Goal: Task Accomplishment & Management: Use online tool/utility

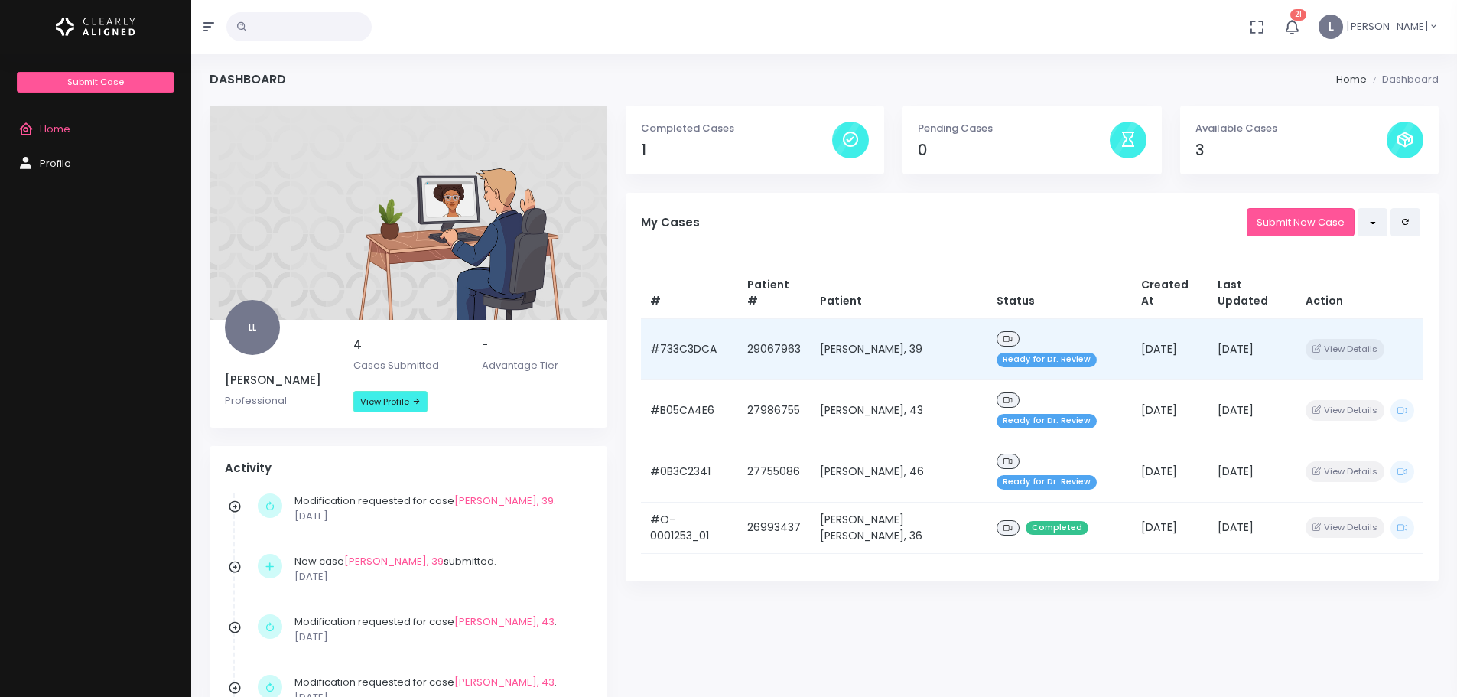
click at [1157, 318] on td "[DATE]" at bounding box center [1170, 348] width 76 height 61
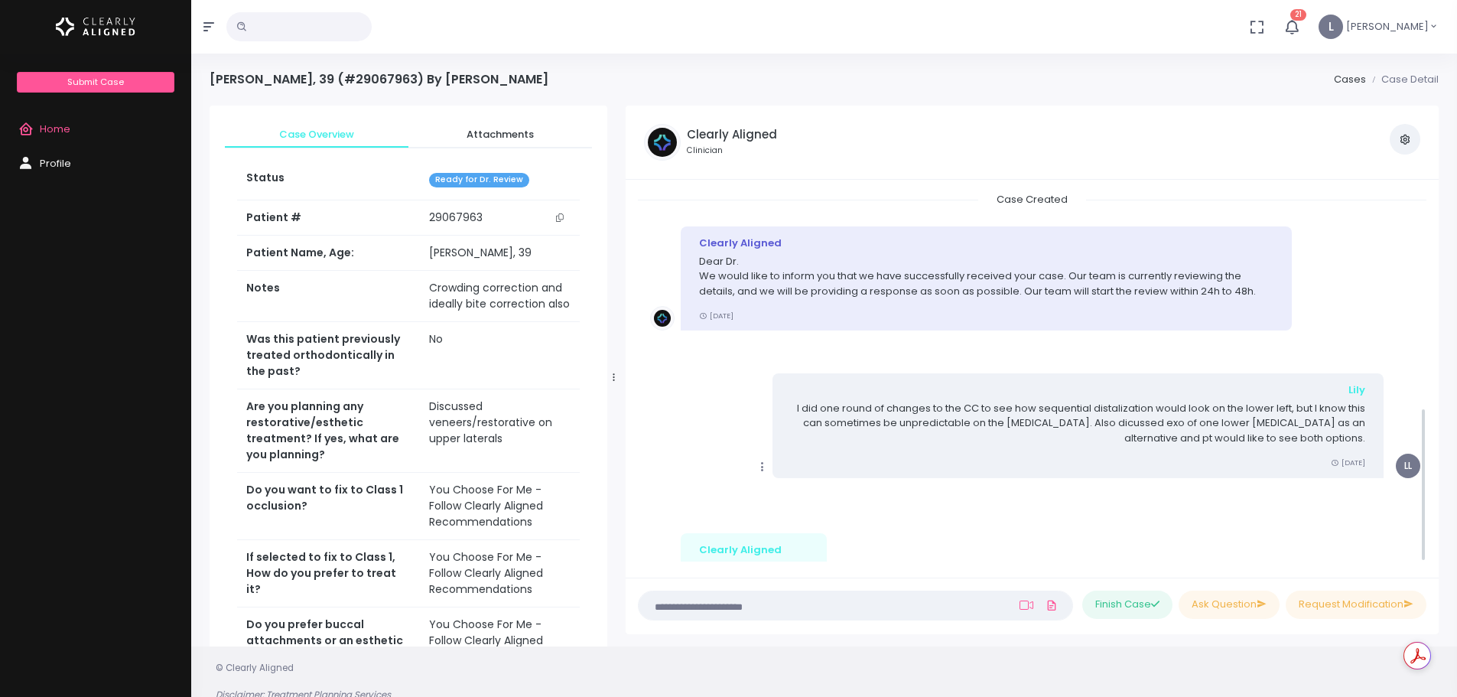
scroll to position [519, 0]
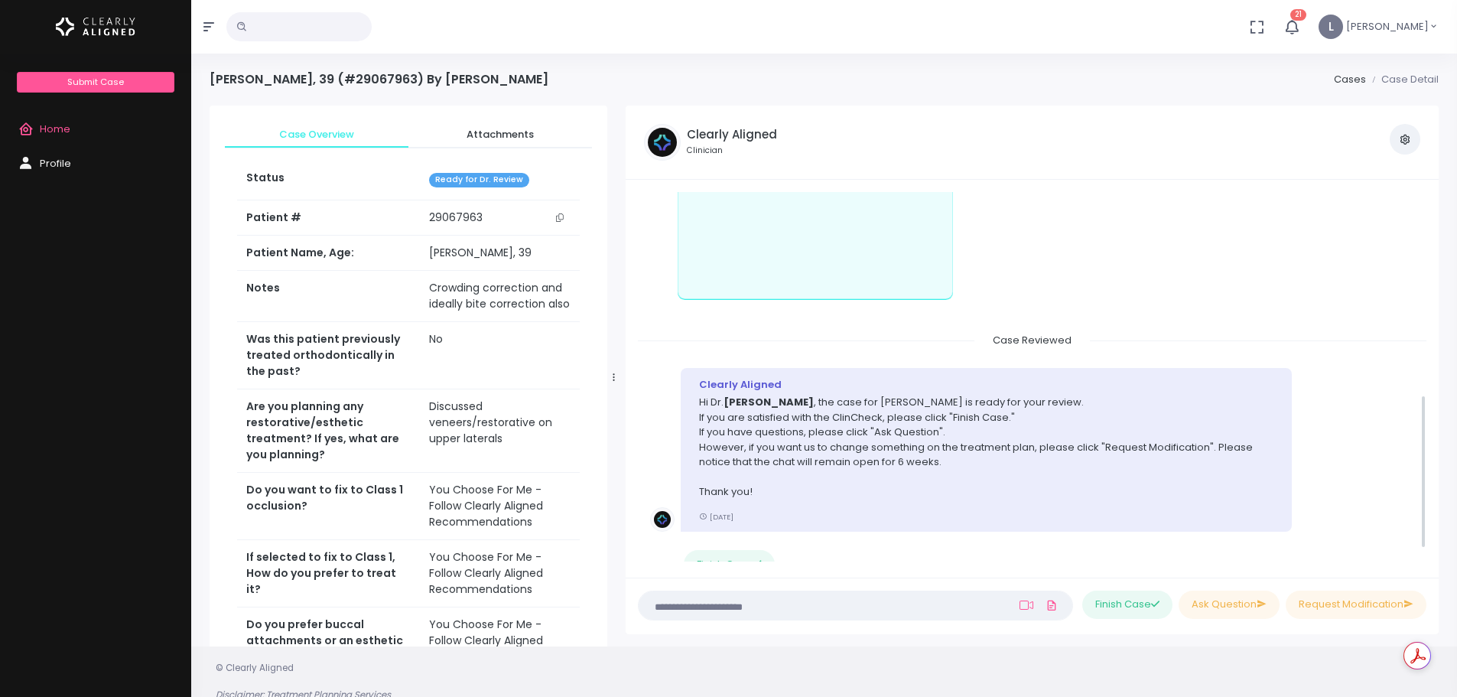
drag, startPoint x: 990, startPoint y: 425, endPoint x: 1023, endPoint y: 360, distance: 73.5
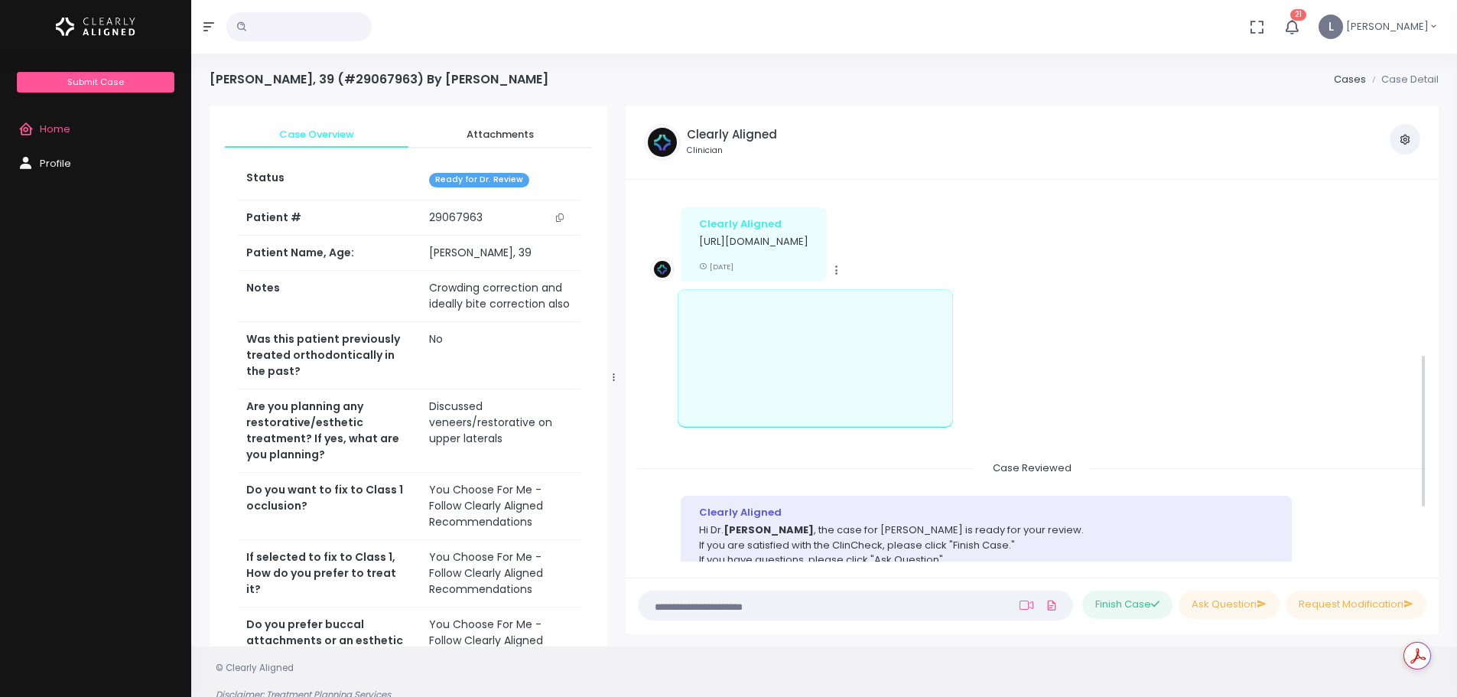
drag, startPoint x: 1207, startPoint y: 324, endPoint x: 1200, endPoint y: 264, distance: 60.1
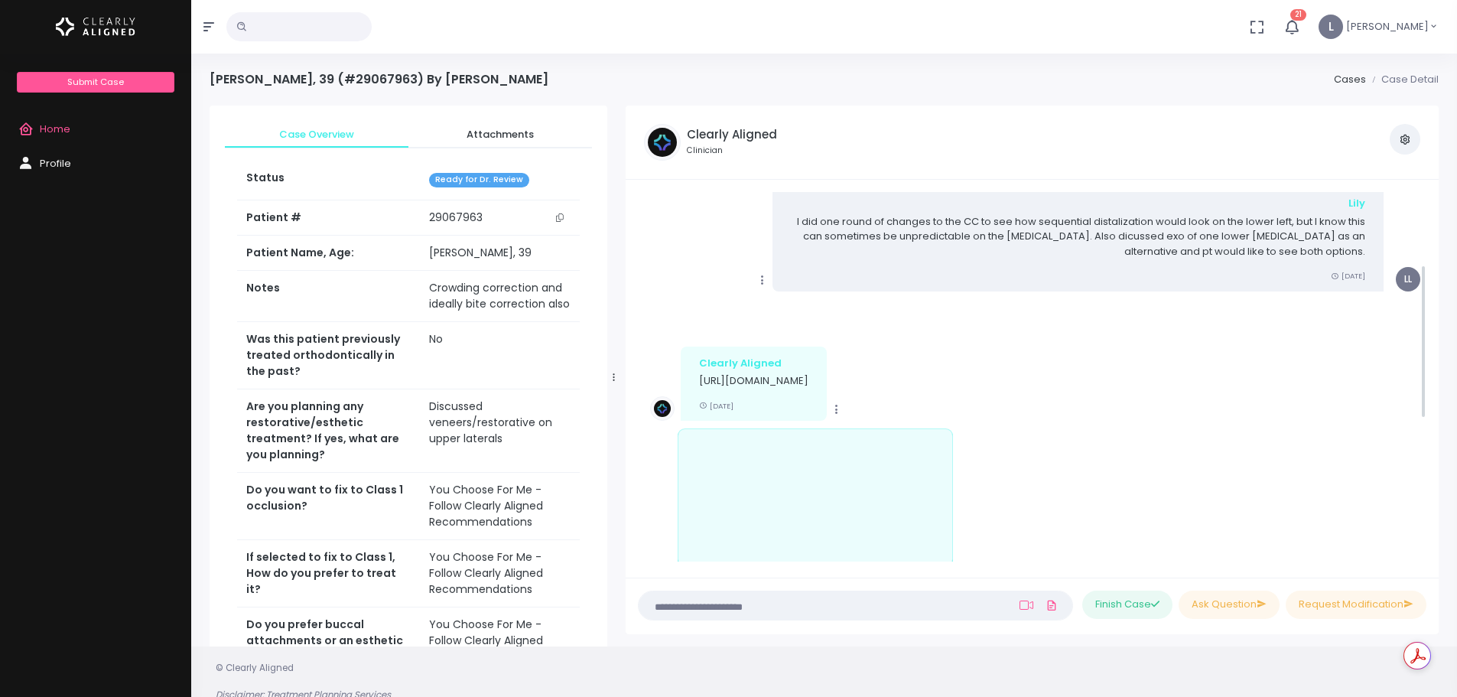
drag, startPoint x: 1102, startPoint y: 406, endPoint x: 1095, endPoint y: 320, distance: 86.8
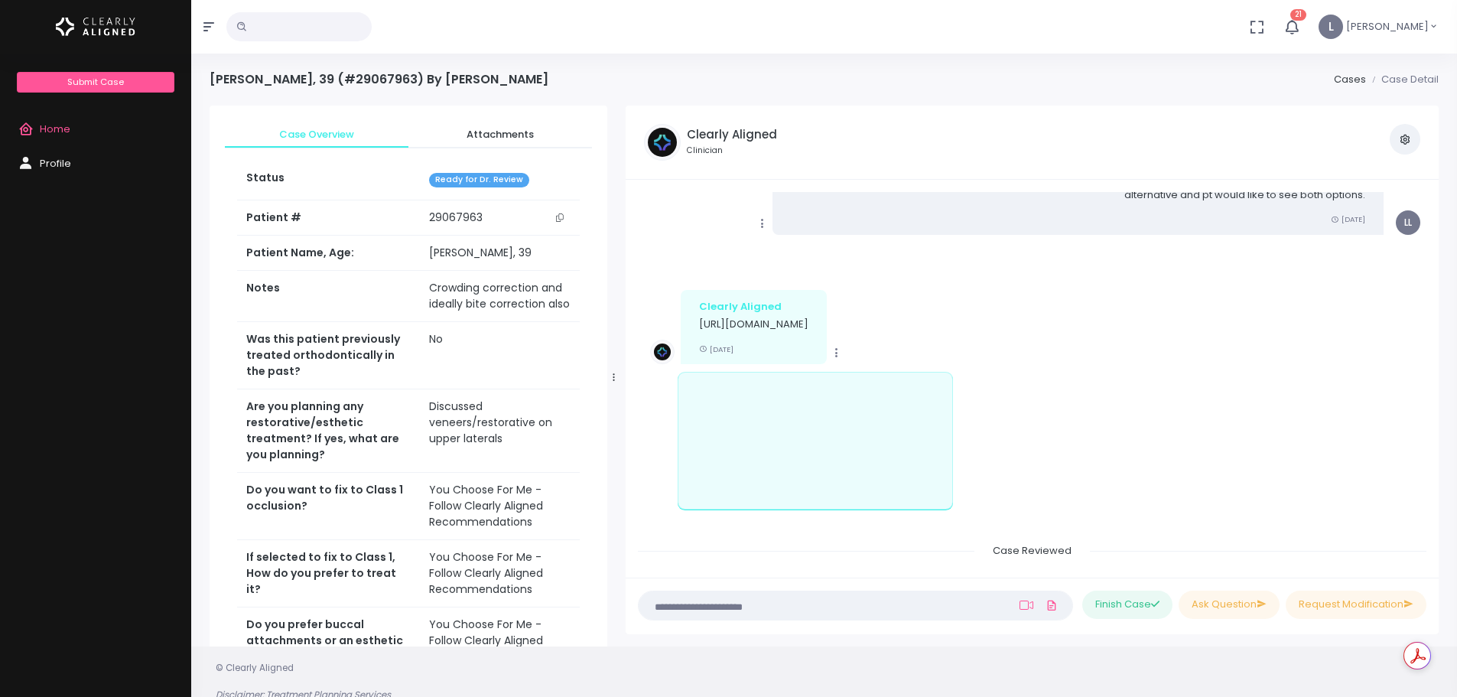
drag, startPoint x: 1101, startPoint y: 368, endPoint x: 1134, endPoint y: 480, distance: 116.4
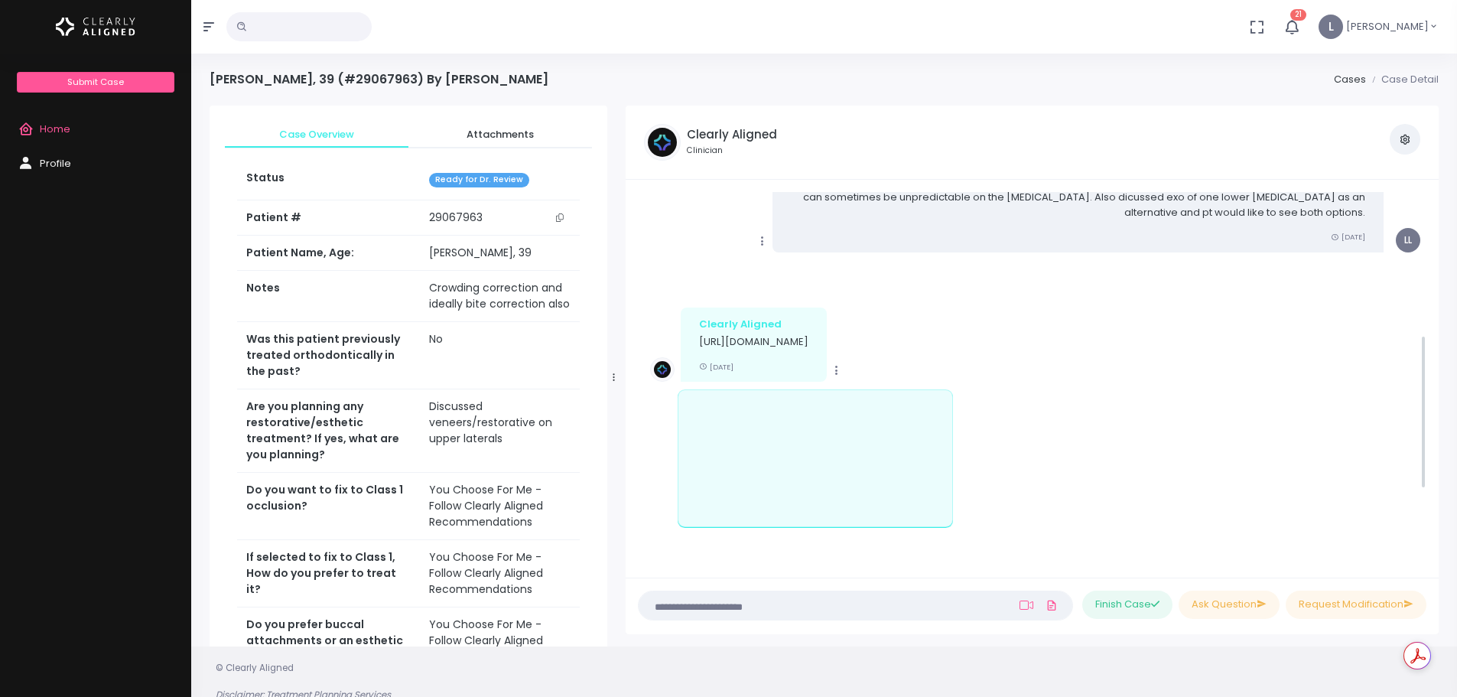
scroll to position [0, 0]
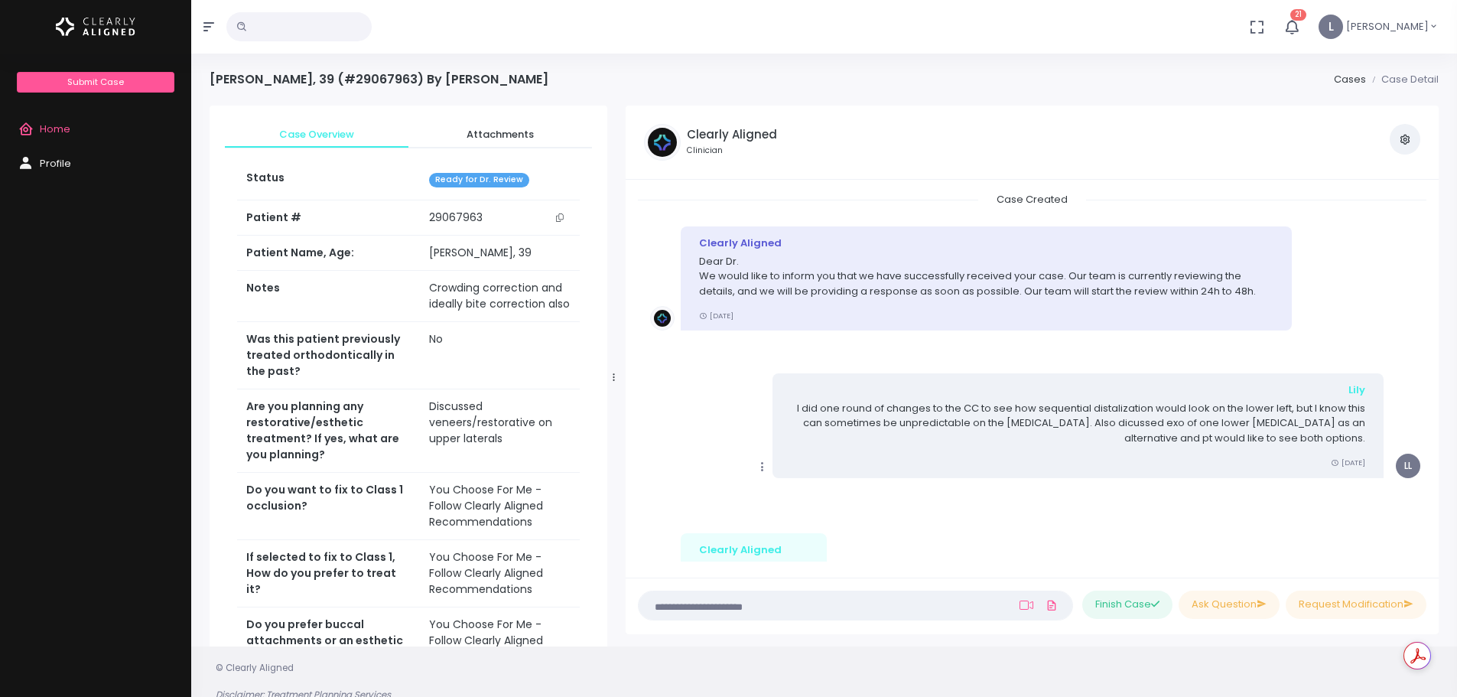
drag, startPoint x: 1328, startPoint y: 427, endPoint x: 1378, endPoint y: 262, distance: 172.5
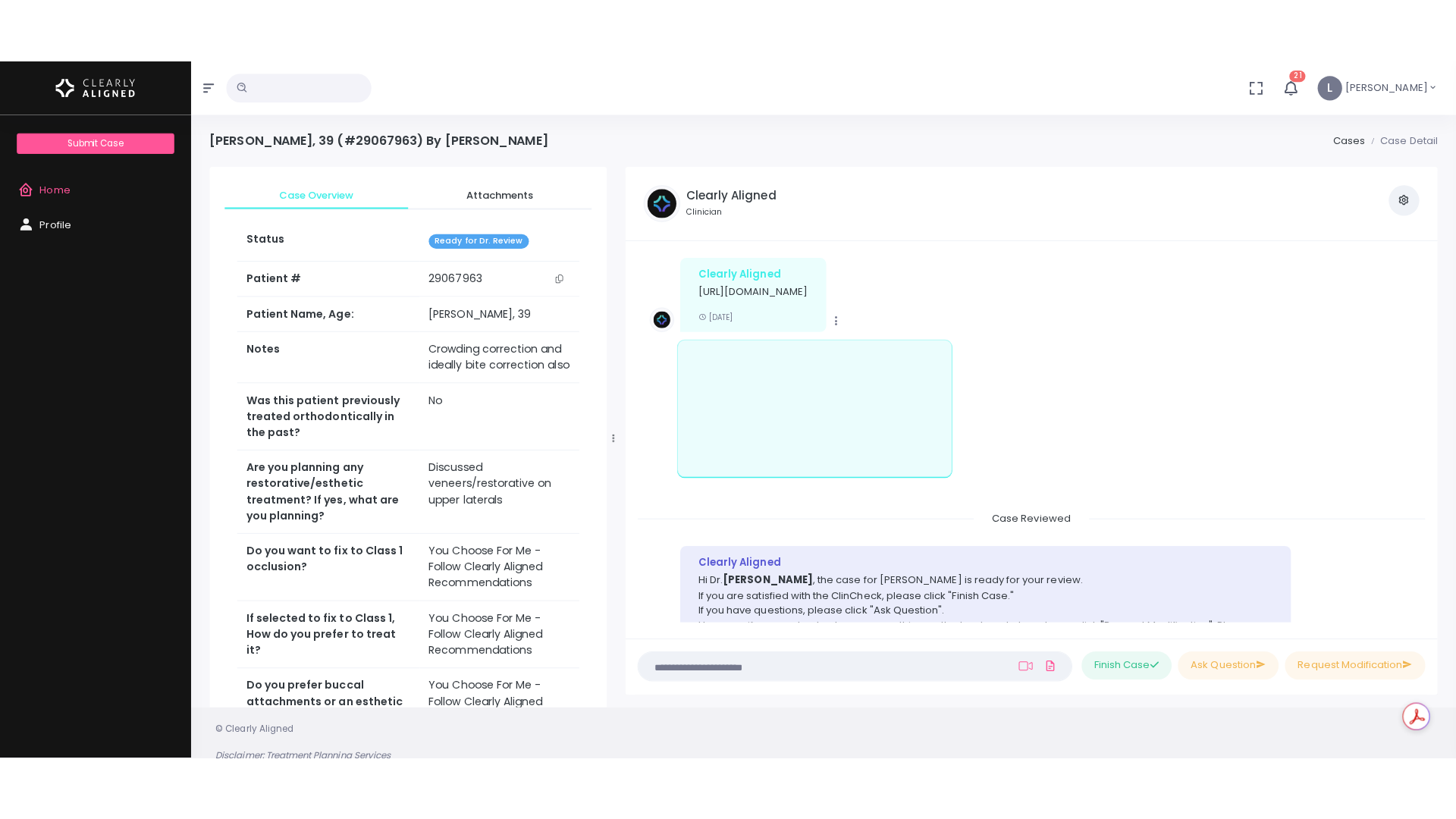
scroll to position [515, 0]
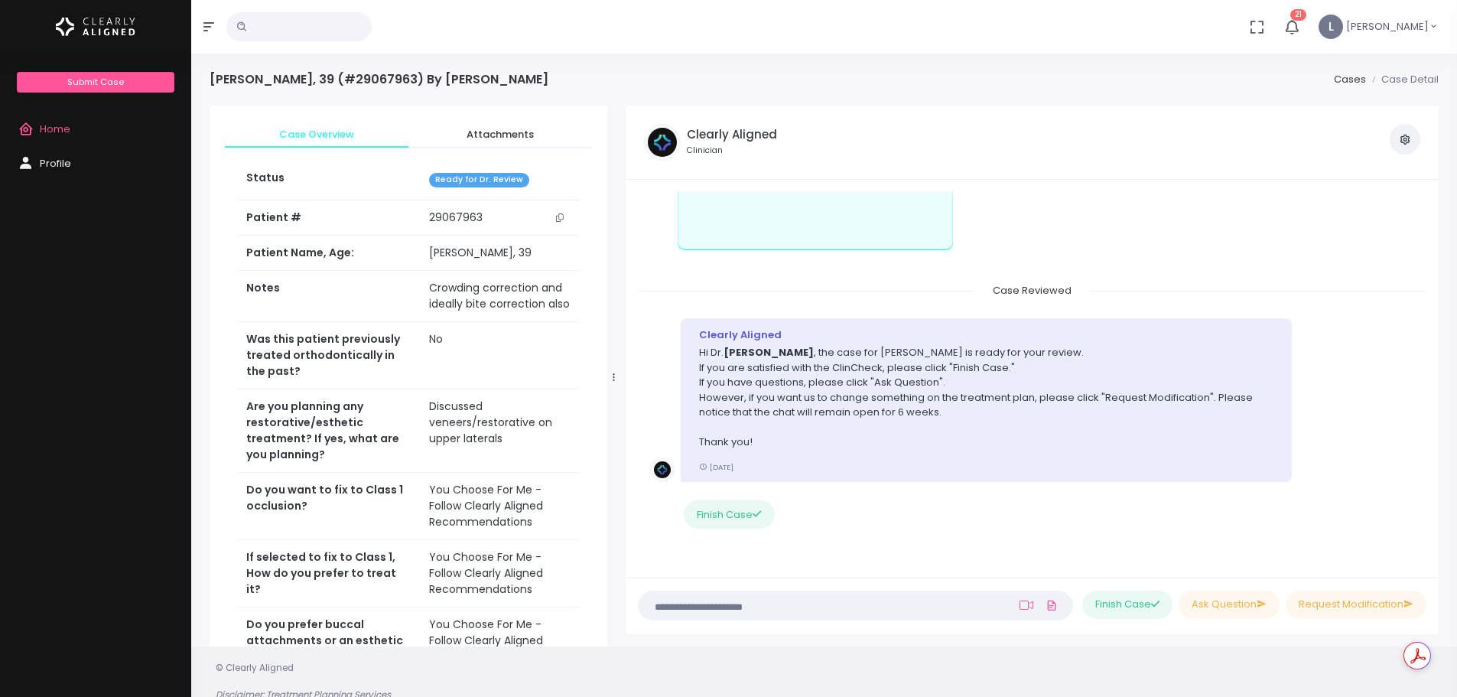
drag, startPoint x: 1380, startPoint y: 265, endPoint x: 1388, endPoint y: 515, distance: 249.5
click at [858, 589] on div "(Obrigatório) Posicione-se a frente da câmera para tirar uma selfie. Iniciar (O…" at bounding box center [1032, 606] width 813 height 57
click at [861, 596] on nick-textarea "(Obrigatório)" at bounding box center [855, 606] width 435 height 30
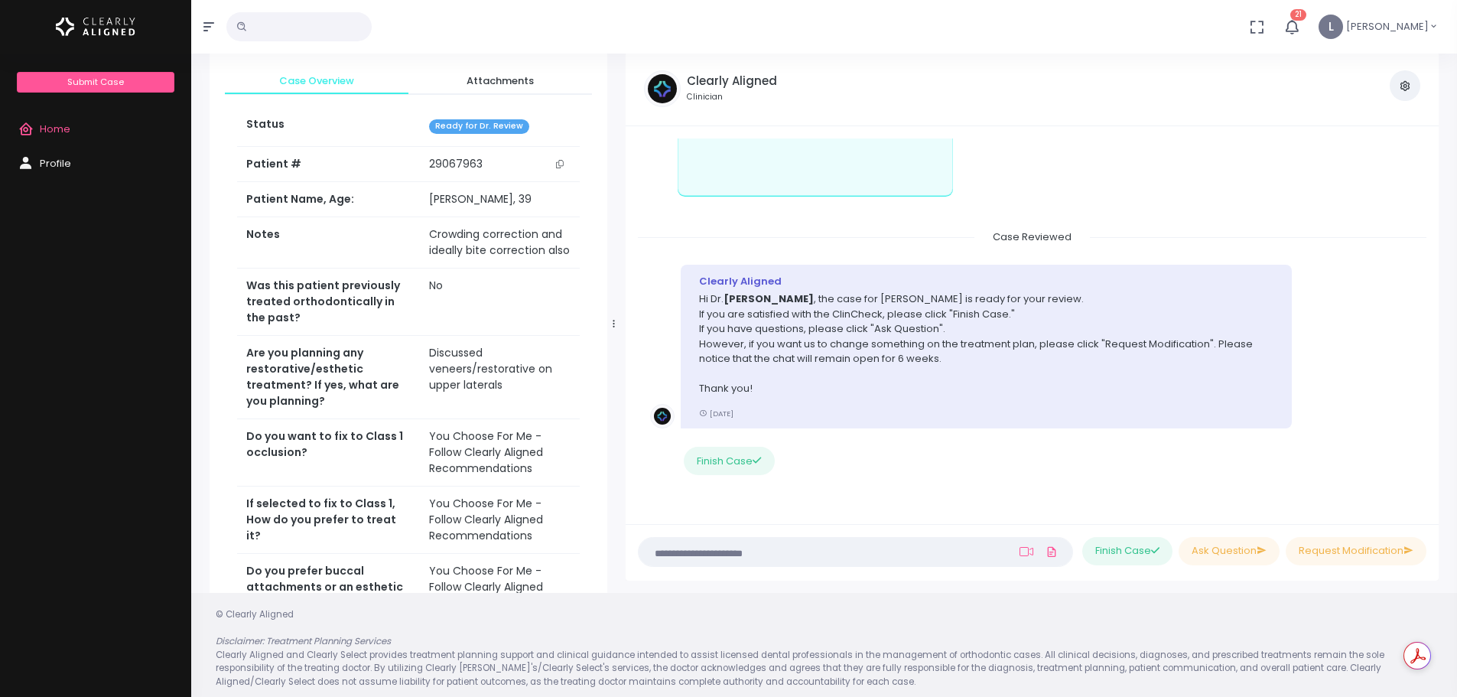
scroll to position [61, 0]
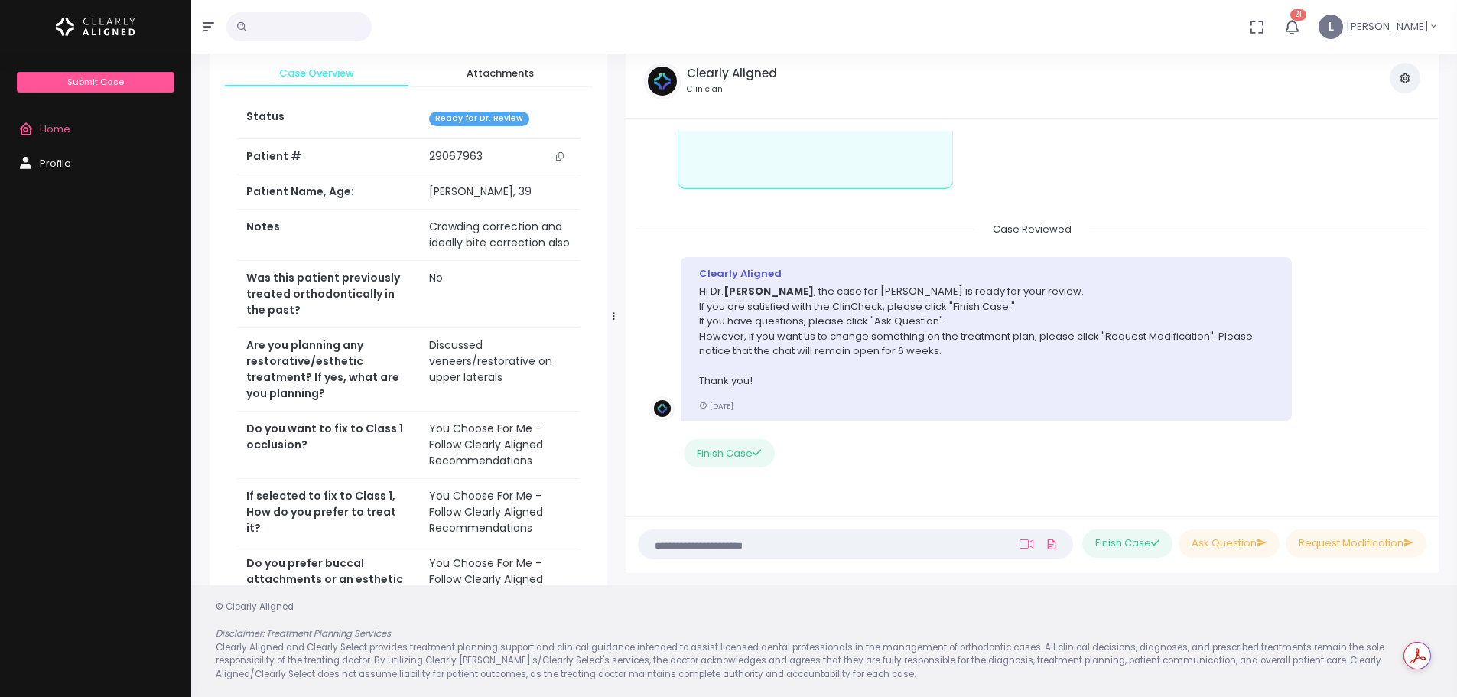
click at [729, 540] on textarea at bounding box center [826, 543] width 356 height 17
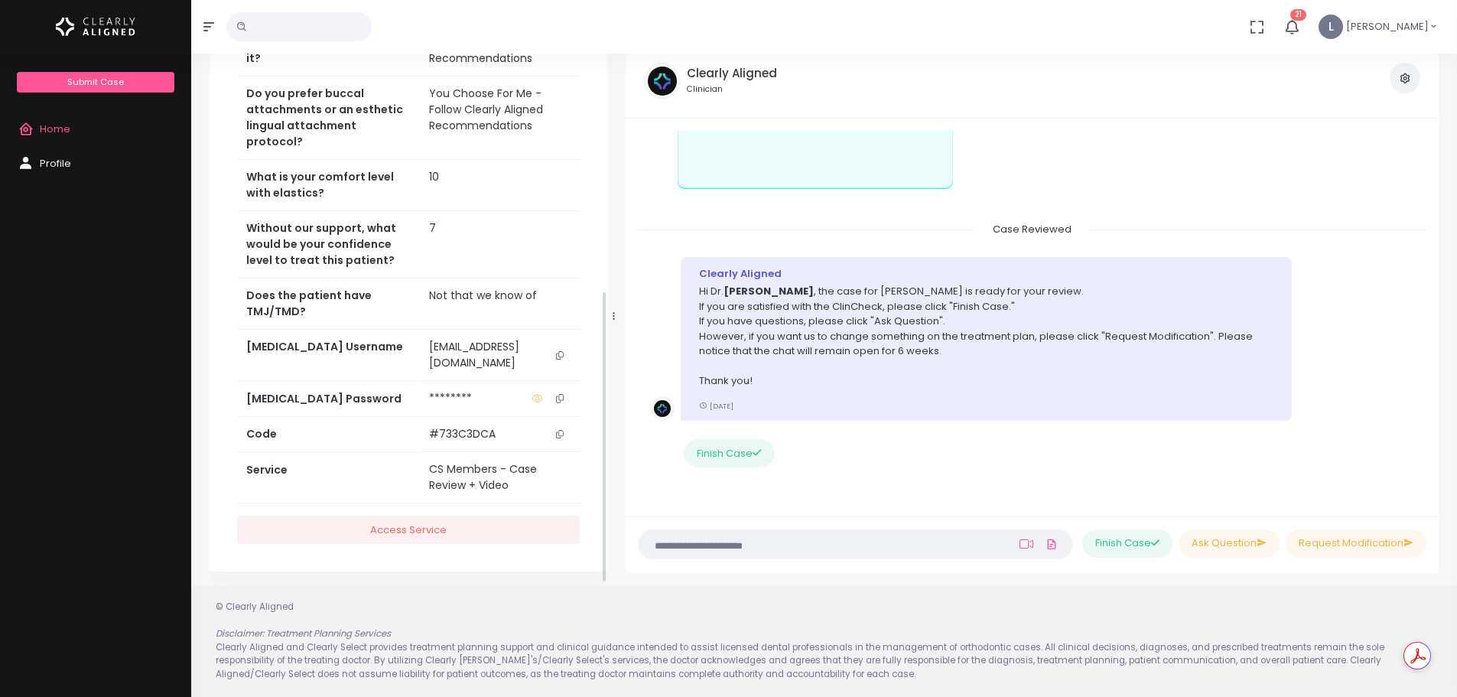
scroll to position [470, 0]
click at [626, 337] on div "Case Overview Attachments Status Ready for Dr. Review Patient # [MEDICAL_RECORD…" at bounding box center [824, 316] width 1248 height 545
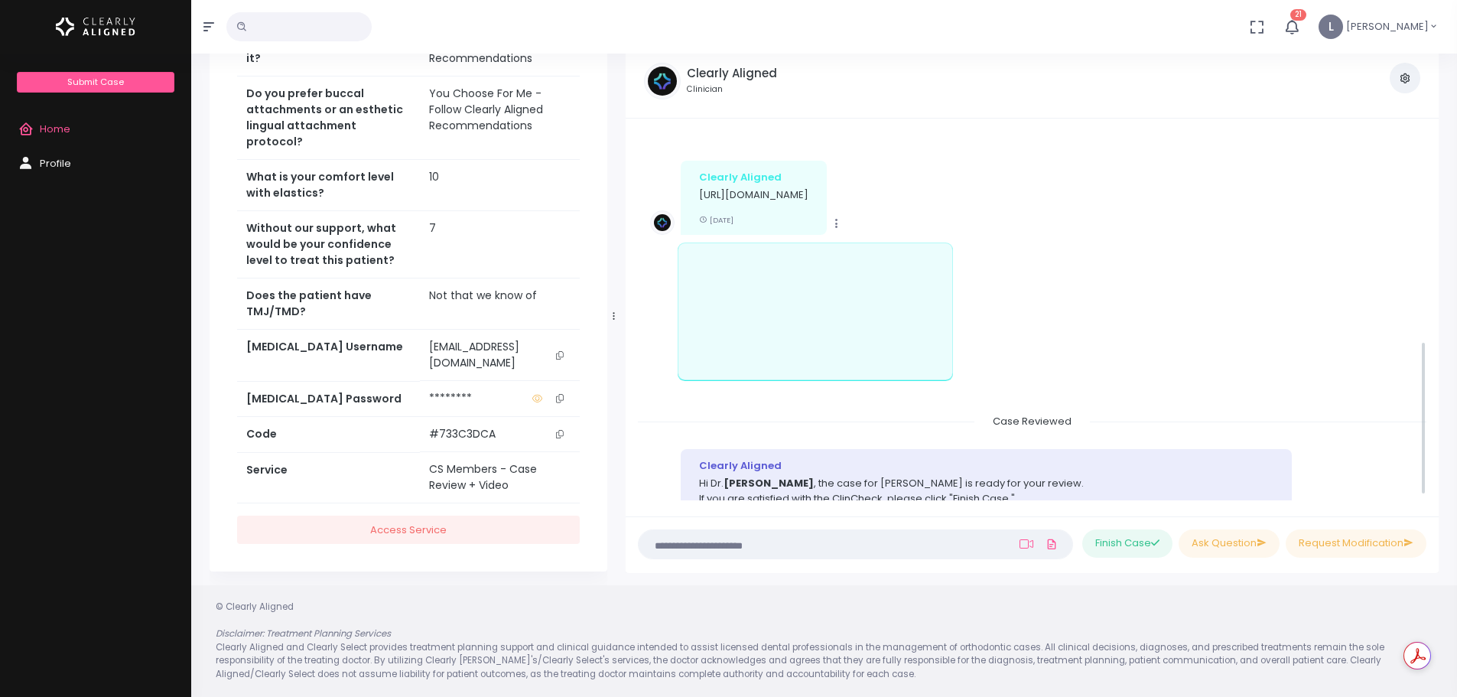
drag, startPoint x: 957, startPoint y: 490, endPoint x: 968, endPoint y: 369, distance: 122.1
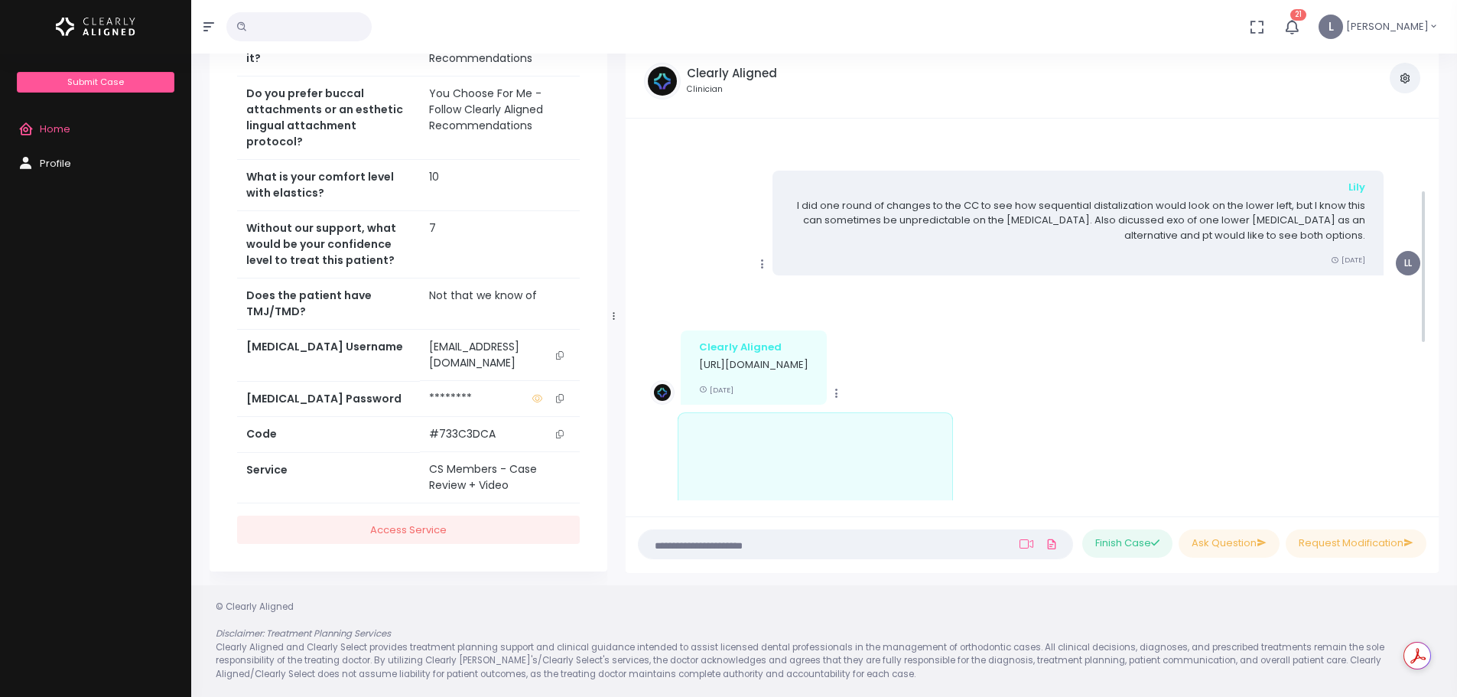
drag, startPoint x: 1066, startPoint y: 434, endPoint x: 997, endPoint y: 255, distance: 192.8
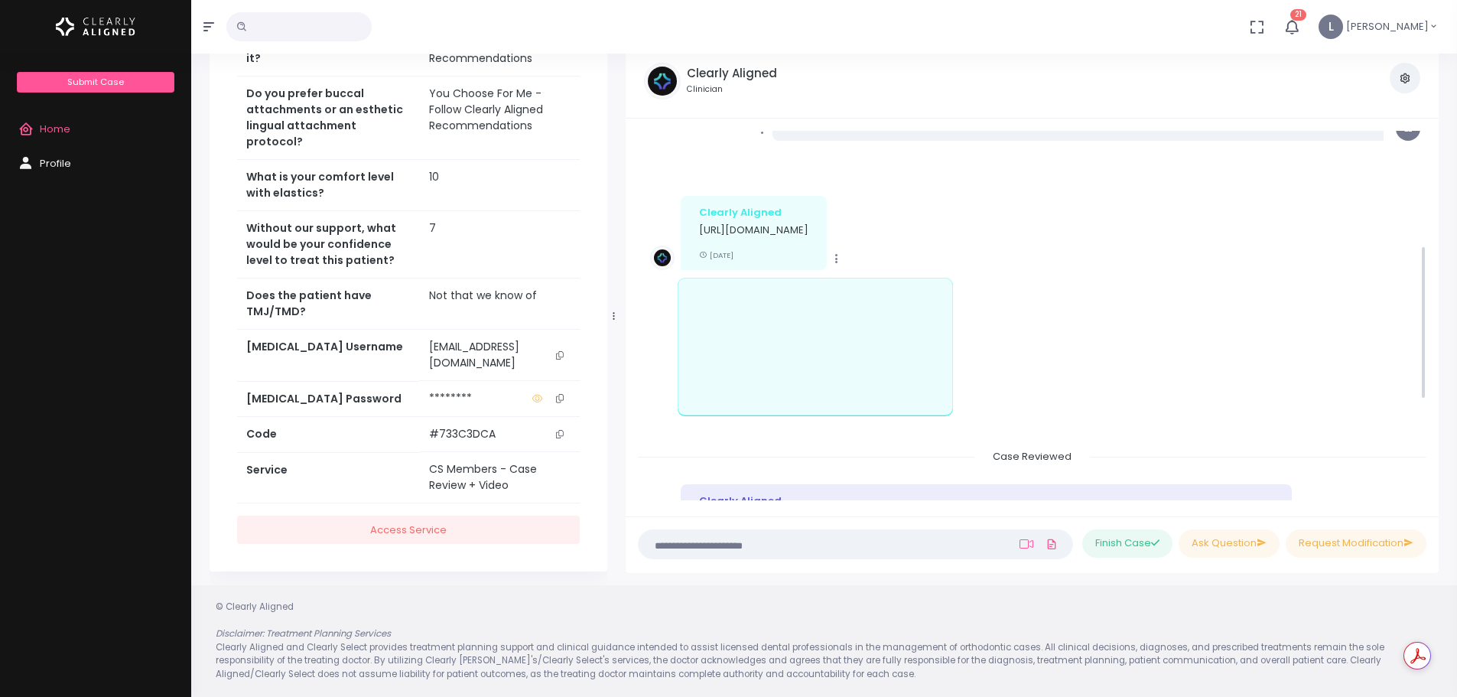
drag, startPoint x: 1014, startPoint y: 386, endPoint x: 1042, endPoint y: 461, distance: 79.9
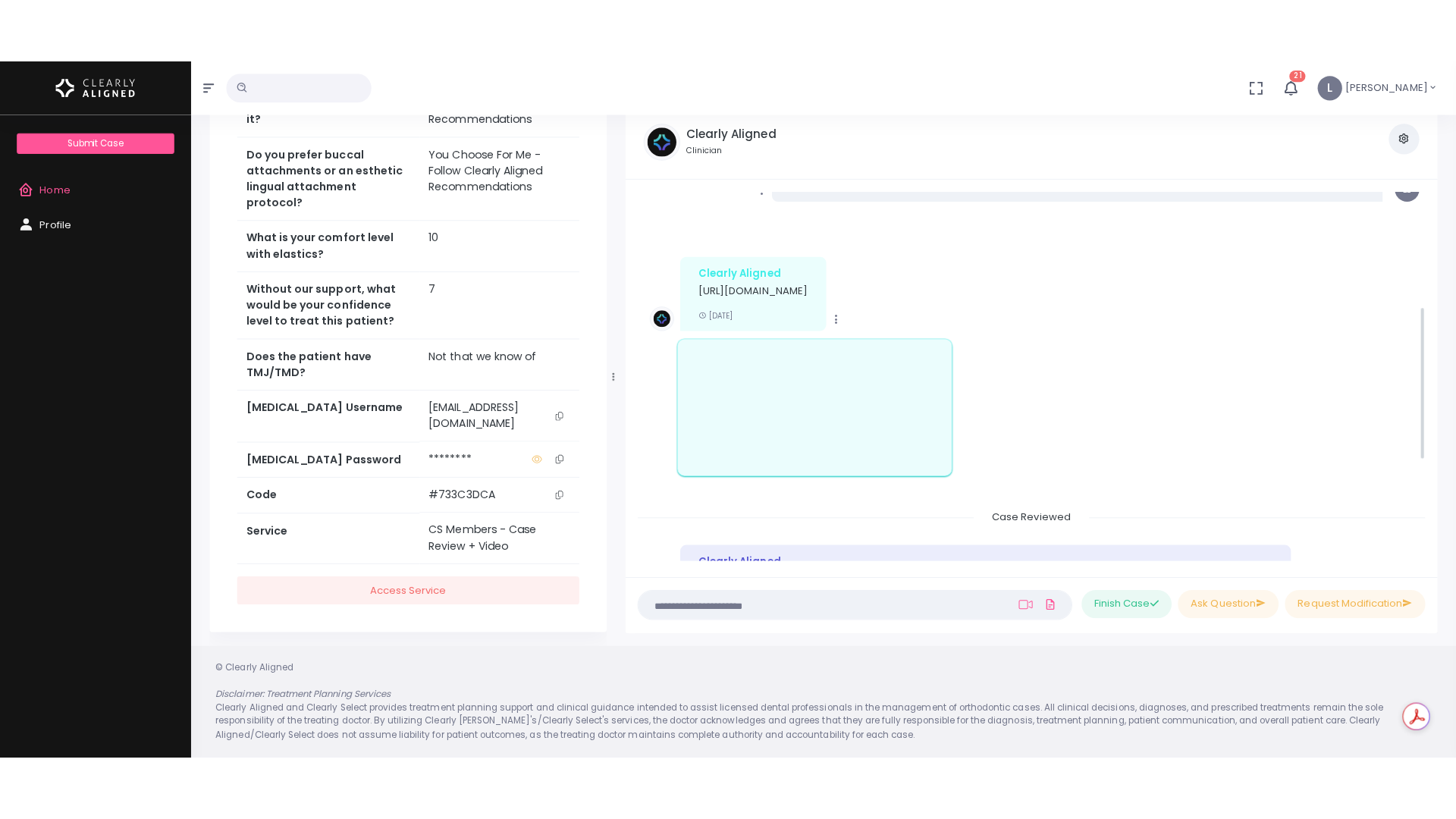
scroll to position [303, 0]
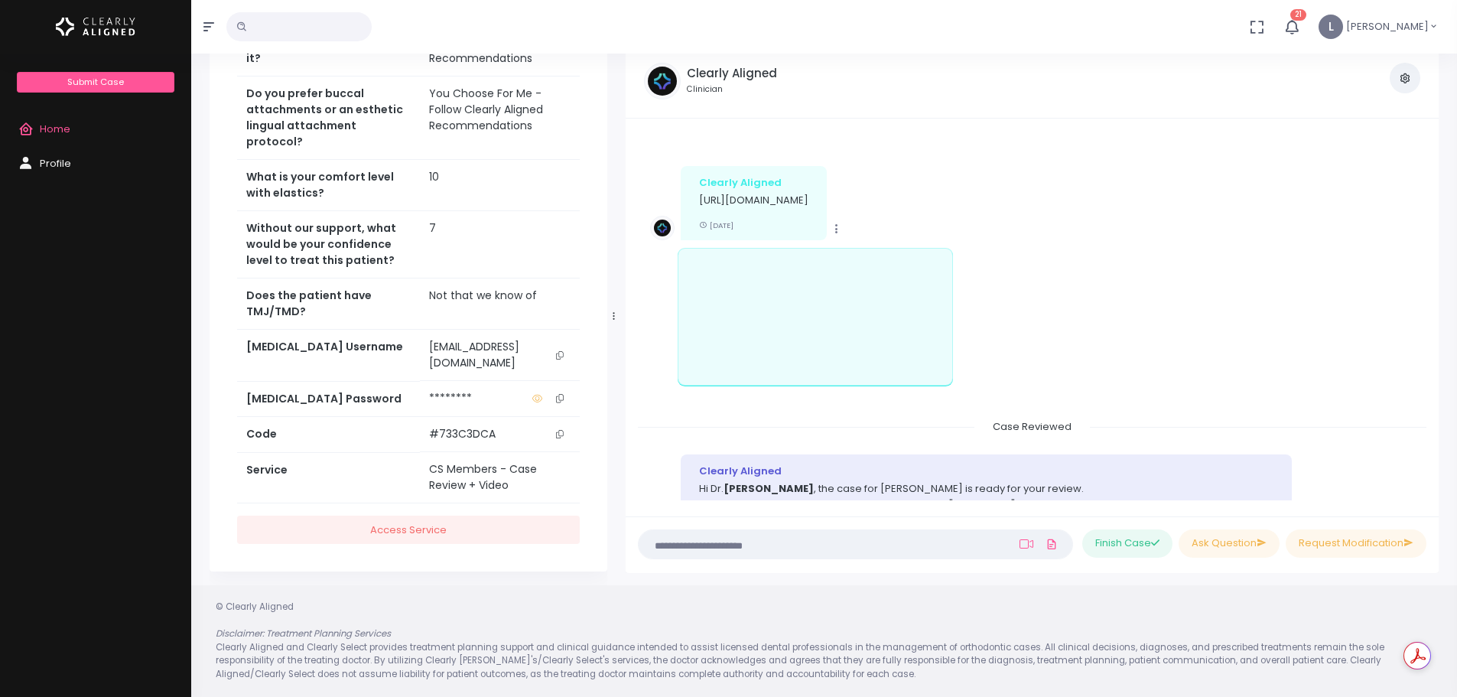
click at [786, 192] on div "Clearly Aligned [URL][DOMAIN_NAME] [DATE]" at bounding box center [754, 203] width 146 height 74
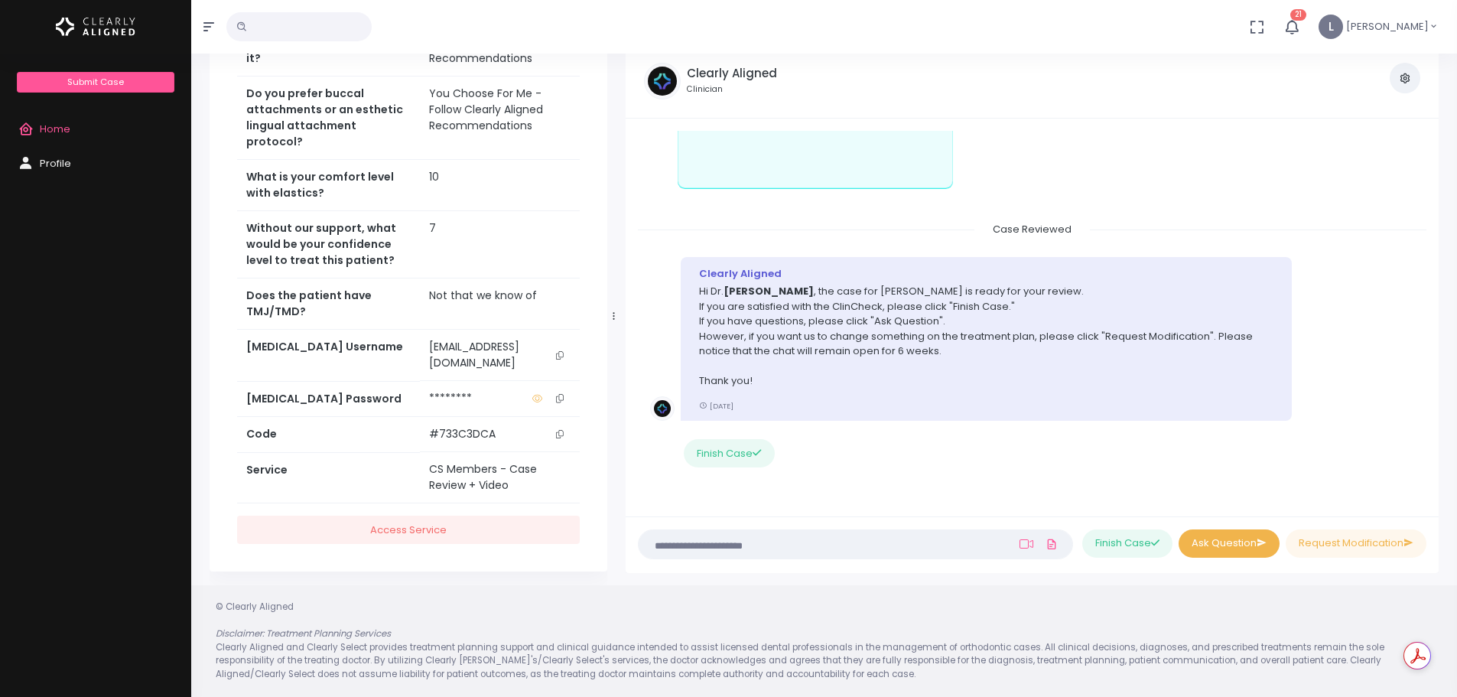
drag, startPoint x: 1209, startPoint y: 314, endPoint x: 1251, endPoint y: 529, distance: 219.0
click at [858, 559] on div "(Obrigatório) Posicione-se a frente da câmera para tirar uma selfie. Iniciar (O…" at bounding box center [856, 544] width 454 height 31
click at [864, 545] on textarea at bounding box center [826, 543] width 356 height 17
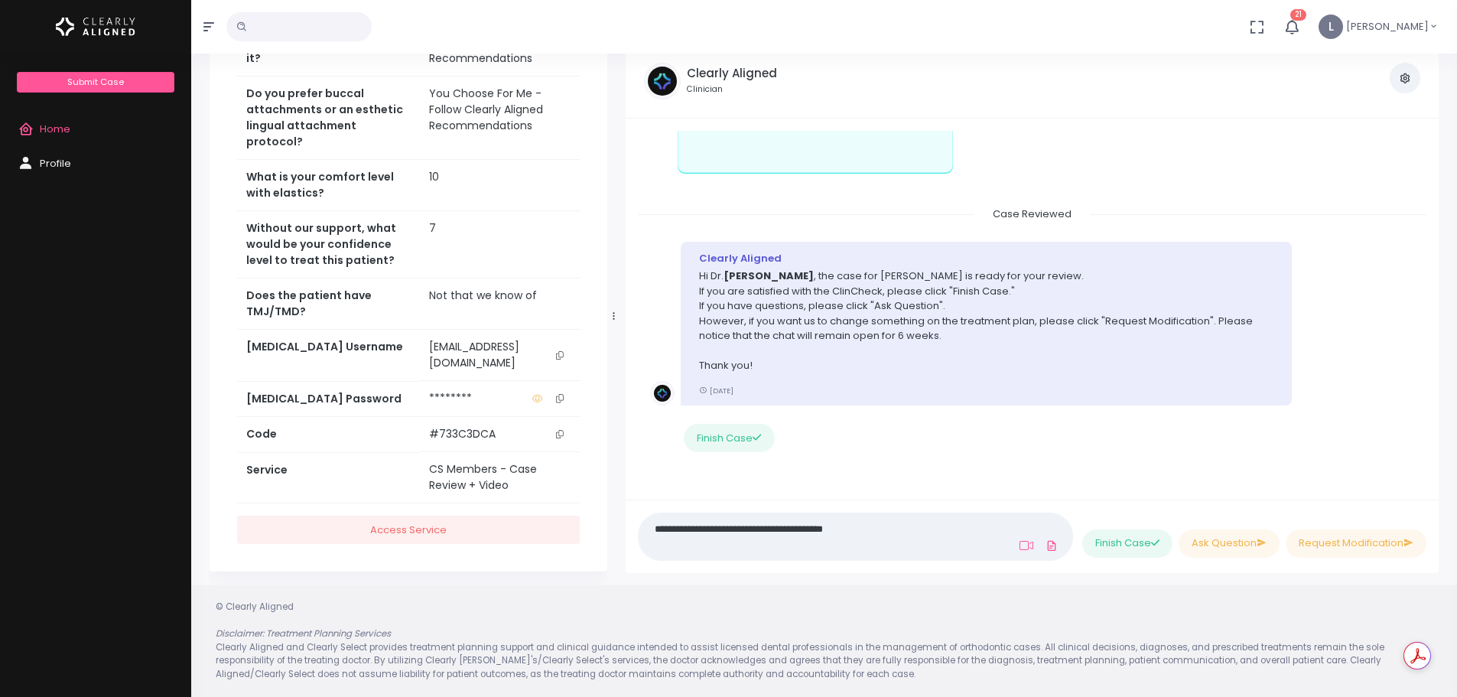
paste textarea
type textarea "**********"
